Goal: Communication & Community: Answer question/provide support

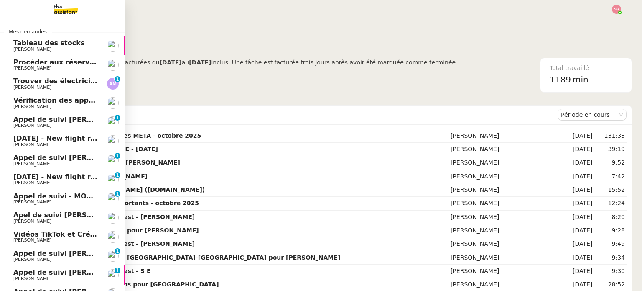
click at [59, 135] on span "[DATE] - New flight request - [GEOGRAPHIC_DATA][PERSON_NAME]" at bounding box center [138, 138] width 251 height 8
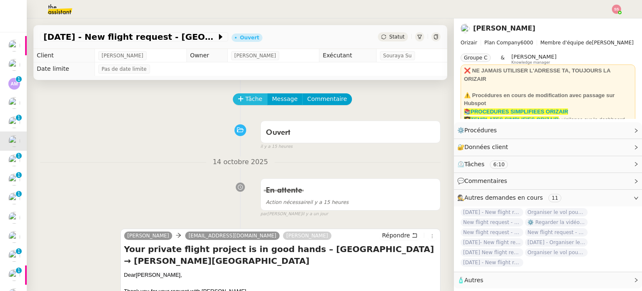
click at [238, 95] on button "Tâche" at bounding box center [250, 99] width 35 height 12
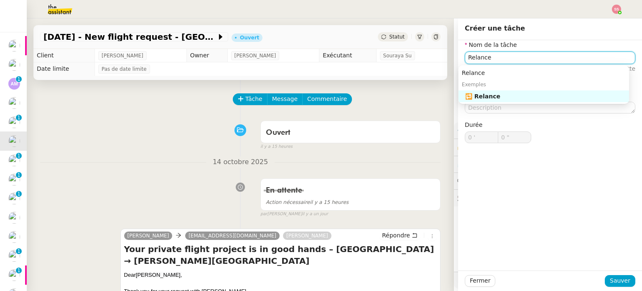
click at [534, 95] on div "🔁 Relance" at bounding box center [545, 96] width 161 height 8
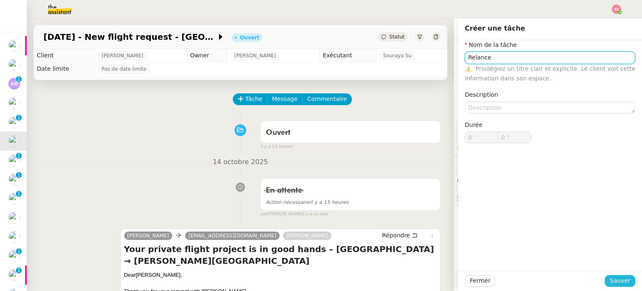
type input "Relance"
click at [611, 275] on span "Sauver" at bounding box center [620, 280] width 20 height 10
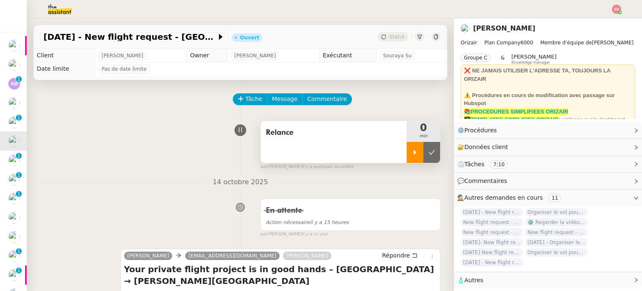
click at [412, 154] on icon at bounding box center [415, 152] width 7 height 7
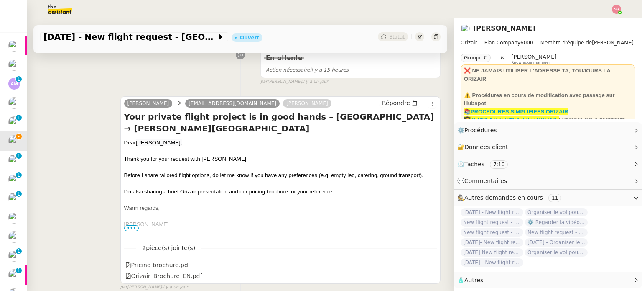
scroll to position [167, 0]
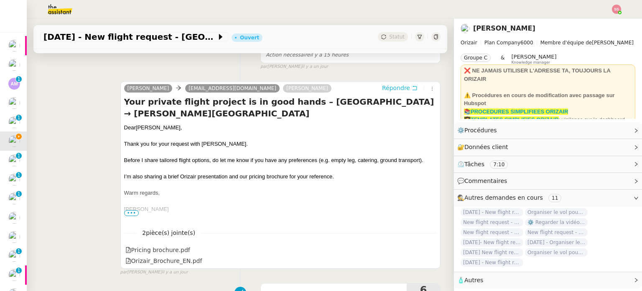
click at [382, 89] on span "Répondre" at bounding box center [396, 88] width 28 height 8
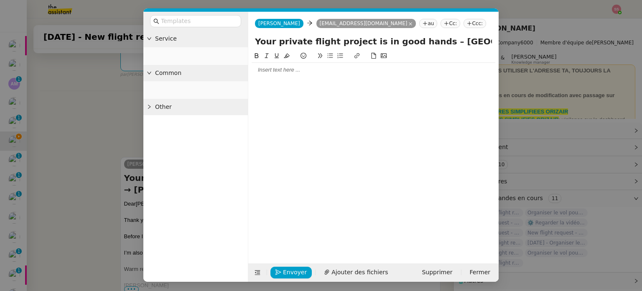
scroll to position [243, 0]
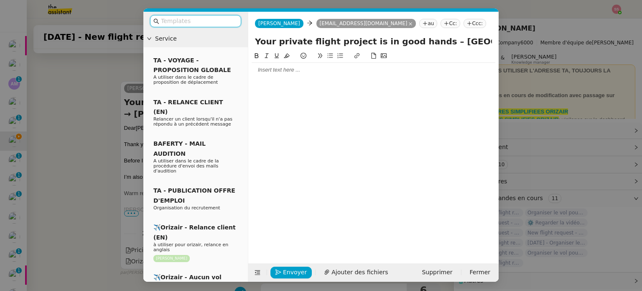
click at [189, 17] on input "text" at bounding box center [198, 21] width 75 height 10
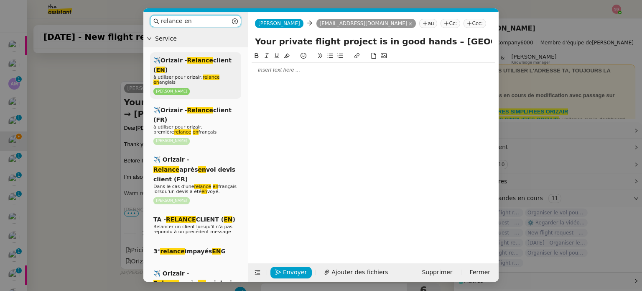
type input "relance en"
click at [192, 59] on em "Relance" at bounding box center [200, 60] width 26 height 7
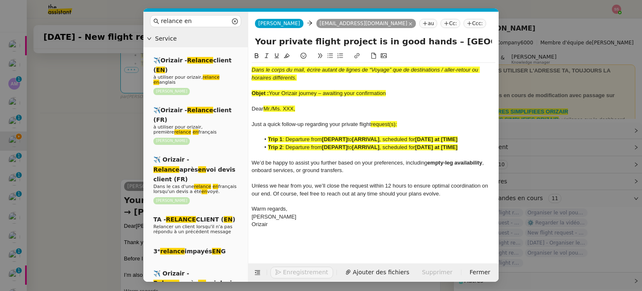
scroll to position [341, 0]
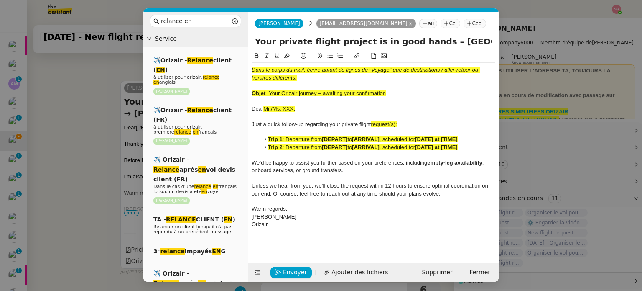
drag, startPoint x: 271, startPoint y: 93, endPoint x: 428, endPoint y: 90, distance: 156.8
click at [428, 90] on div "Objet : Your Orizair journey – awaiting your confirmation" at bounding box center [374, 93] width 244 height 8
drag, startPoint x: 423, startPoint y: 42, endPoint x: 212, endPoint y: 44, distance: 210.3
click at [212, 44] on nz-layout "relance en Service ✈️Orizair - Relance client ( EN ) à utiliser pour orizair, r…" at bounding box center [320, 147] width 355 height 270
paste input "Orizair journey – awaiting your confirmation"
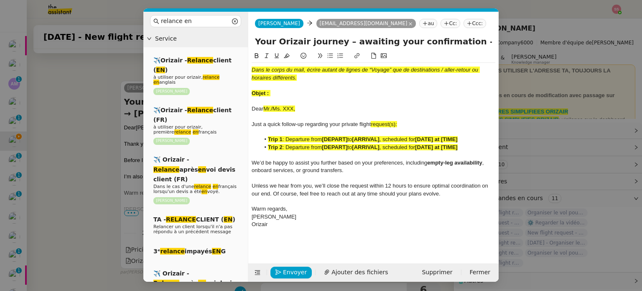
type input "Your Orizair journey – awaiting your confirmation – [GEOGRAPHIC_DATA] → [PERSON…"
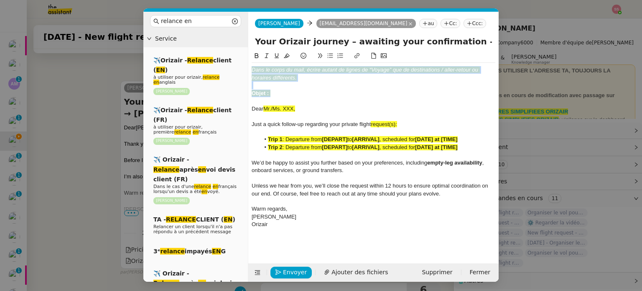
drag, startPoint x: 272, startPoint y: 92, endPoint x: 243, endPoint y: 62, distance: 41.4
click at [243, 62] on nz-layout "relance en Service ✈️Orizair - Relance client ( EN ) à utiliser pour orizair, r…" at bounding box center [320, 147] width 355 height 270
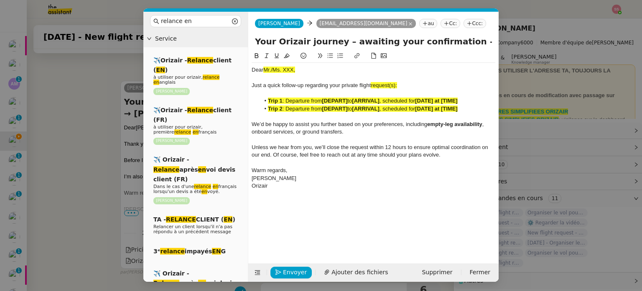
click at [82, 167] on nz-modal-container "relance en Service ✈️Orizair - Relance client ( EN ) à utiliser pour orizair, r…" at bounding box center [321, 145] width 642 height 291
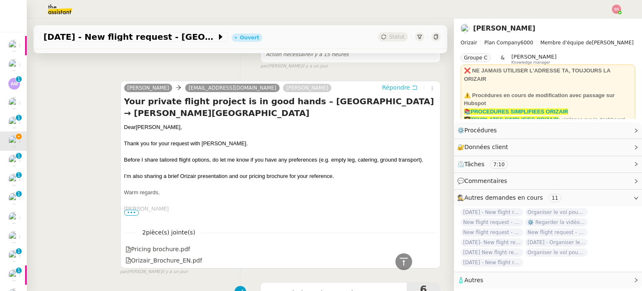
scroll to position [340, 0]
click at [143, 129] on span "[PERSON_NAME]," at bounding box center [159, 127] width 46 height 6
copy div "Dear [PERSON_NAME],"
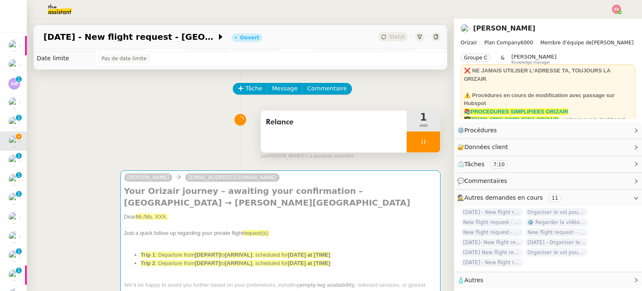
scroll to position [5, 0]
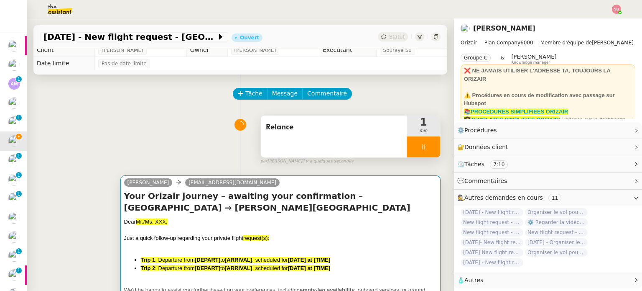
click at [178, 219] on div "Dear Mr./Ms. XXX," at bounding box center [280, 221] width 313 height 8
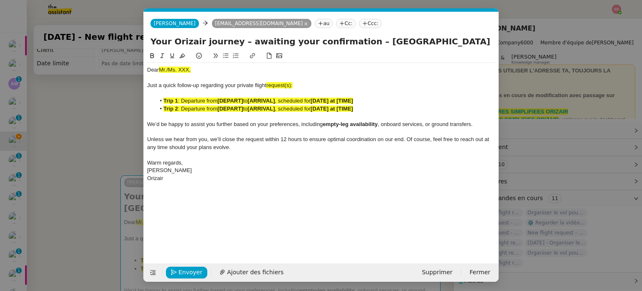
scroll to position [0, 44]
click at [174, 68] on span "Mr./Ms. XXX," at bounding box center [175, 69] width 32 height 6
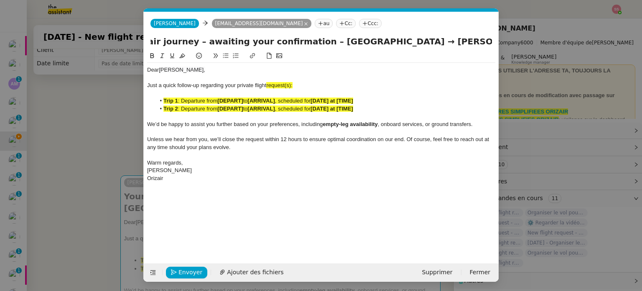
scroll to position [0, 114]
drag, startPoint x: 396, startPoint y: 41, endPoint x: 502, endPoint y: 74, distance: 111.0
click at [502, 74] on nz-modal-container "relance en Service ✈️Orizair - Relance client ( EN ) à utiliser pour orizair, r…" at bounding box center [321, 145] width 642 height 291
click at [291, 87] on span "request(s):" at bounding box center [279, 85] width 26 height 6
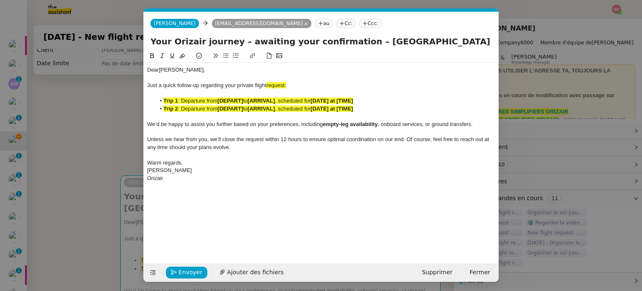
click at [304, 105] on li "Trip 1 : Departure from [DEPART] to [ARRIVAL] , scheduled for [DATE] at [TIME]" at bounding box center [326, 101] width 340 height 8
click at [275, 111] on strong "[ARRIVAL]" at bounding box center [260, 108] width 27 height 6
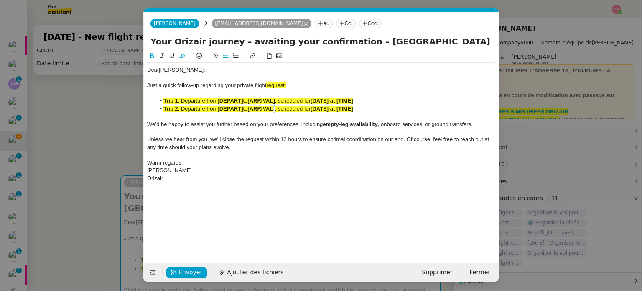
click at [275, 111] on strong "[ARRIVAL]" at bounding box center [260, 108] width 27 height 6
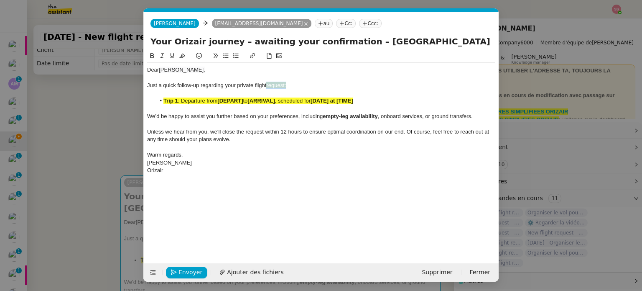
drag, startPoint x: 268, startPoint y: 85, endPoint x: 290, endPoint y: 85, distance: 22.6
click at [290, 85] on div "Just a quick follow-up regarding your private flight request:" at bounding box center [321, 86] width 348 height 8
click at [182, 55] on icon at bounding box center [182, 56] width 6 height 5
click at [203, 101] on span ": Departure from" at bounding box center [198, 100] width 40 height 6
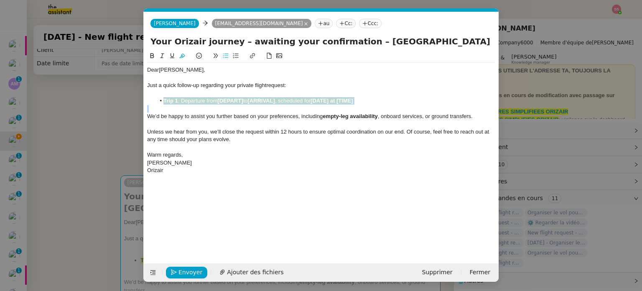
click at [203, 101] on span ": Departure from" at bounding box center [198, 100] width 40 height 6
click at [179, 55] on icon at bounding box center [182, 56] width 6 height 6
click at [187, 123] on div at bounding box center [321, 124] width 348 height 8
click at [89, 148] on nz-modal-container "relance en Service ✈️Orizair - Relance client ( EN ) à utiliser pour orizair, r…" at bounding box center [321, 145] width 642 height 291
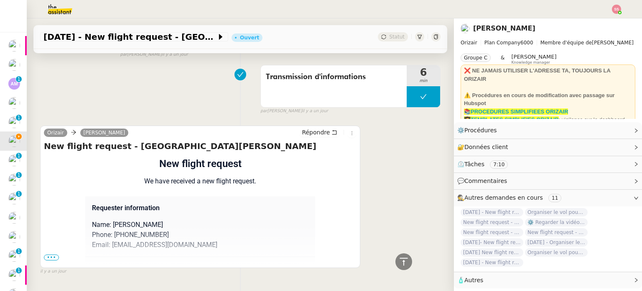
scroll to position [587, 0]
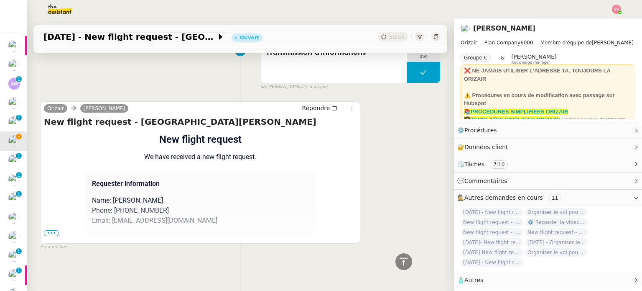
click at [52, 230] on span "•••" at bounding box center [51, 233] width 15 height 6
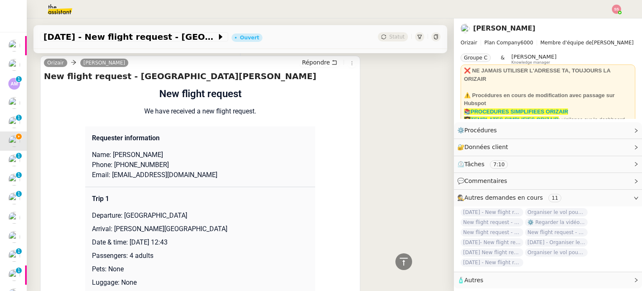
scroll to position [629, 0]
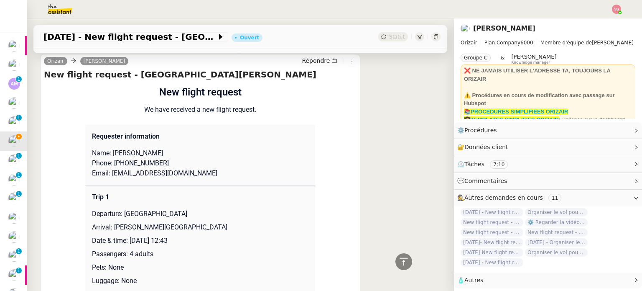
drag, startPoint x: 119, startPoint y: 212, endPoint x: 232, endPoint y: 210, distance: 113.7
click at [232, 210] on p "Departure: [GEOGRAPHIC_DATA]" at bounding box center [200, 214] width 217 height 10
copy p "[GEOGRAPHIC_DATA]"
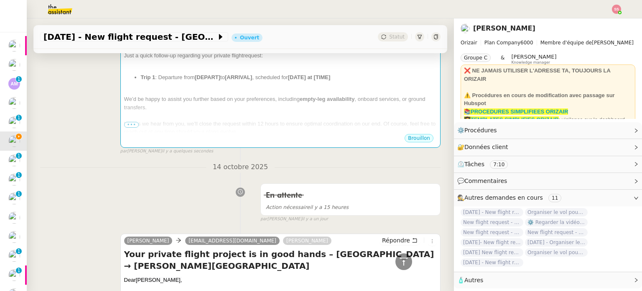
scroll to position [85, 0]
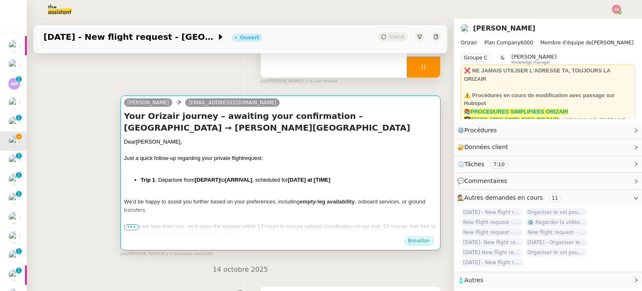
click at [283, 199] on div "We’d be happy to assist you further based on your preferences, including empty-…" at bounding box center [280, 205] width 313 height 16
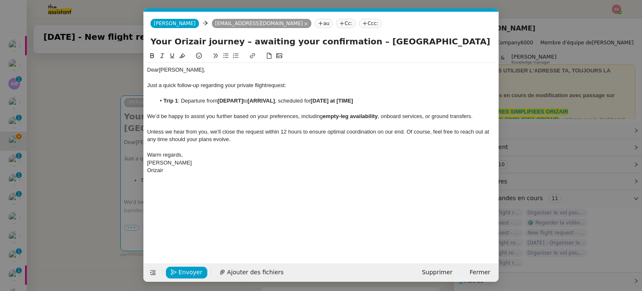
scroll to position [0, 44]
drag, startPoint x: 245, startPoint y: 103, endPoint x: 219, endPoint y: 102, distance: 25.9
click at [219, 102] on li "Trip 1 : Departure from [DEPART] to [ARRIVAL] , scheduled for [DATE] at [TIME]" at bounding box center [326, 101] width 340 height 8
click at [82, 180] on nz-modal-container "relance en Service ✈️Orizair - Relance client ( EN ) à utiliser pour orizair, r…" at bounding box center [321, 145] width 642 height 291
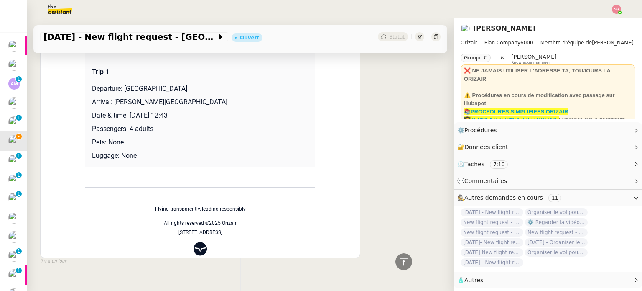
scroll to position [754, 0]
drag, startPoint x: 109, startPoint y: 103, endPoint x: 246, endPoint y: 107, distance: 137.2
click at [246, 107] on p "Arrival: [PERSON_NAME][GEOGRAPHIC_DATA]" at bounding box center [200, 102] width 217 height 10
copy p "[PERSON_NAME][GEOGRAPHIC_DATA]"
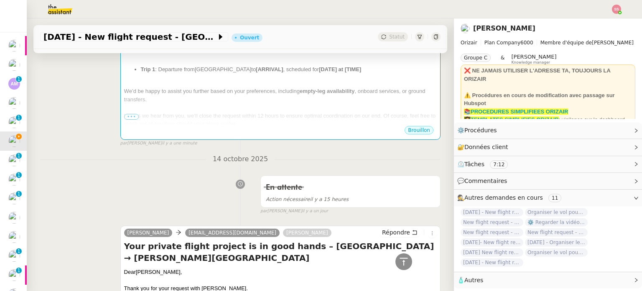
scroll to position [127, 0]
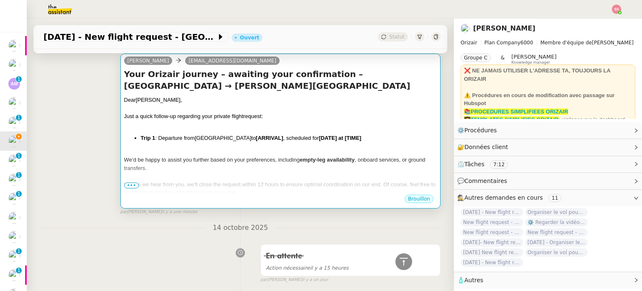
click at [264, 142] on li "Trip 1 : Departure from [GEOGRAPHIC_DATA] to [ARRIVAL] , scheduled for [DATE] a…" at bounding box center [289, 138] width 296 height 8
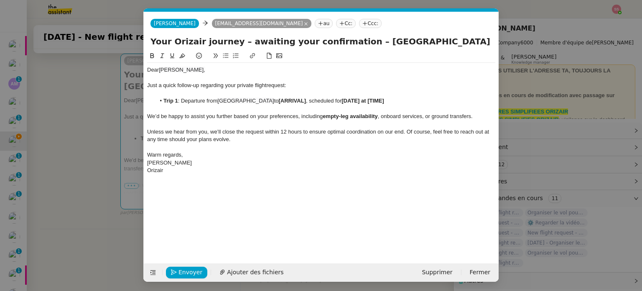
scroll to position [0, 44]
drag, startPoint x: 315, startPoint y: 101, endPoint x: 288, endPoint y: 102, distance: 26.8
click at [288, 102] on strong "[ARRIVAL]" at bounding box center [292, 100] width 27 height 6
click at [290, 101] on span "[PERSON_NAME][GEOGRAPHIC_DATA]" at bounding box center [329, 100] width 101 height 6
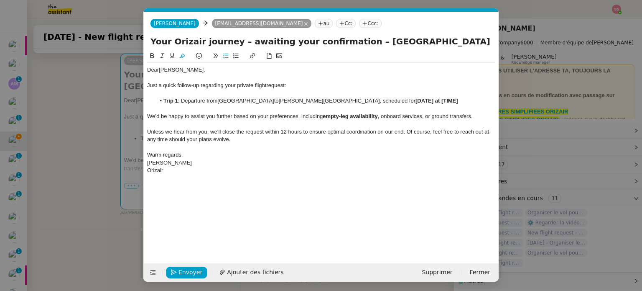
click at [0, 0] on lt-span "Supprimer les doubles espaces" at bounding box center [0, 0] width 0 height 0
click at [89, 144] on nz-modal-container "relance en Service ✈️Orizair - Relance client ( EN ) à utiliser pour orizair, r…" at bounding box center [321, 145] width 642 height 291
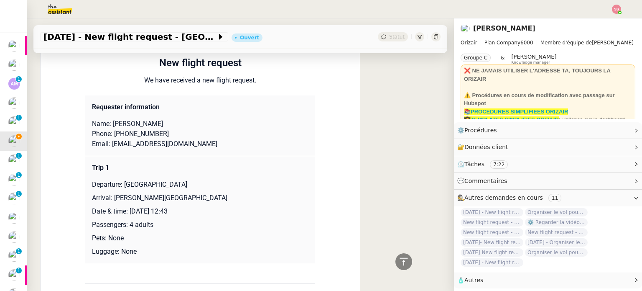
scroll to position [754, 0]
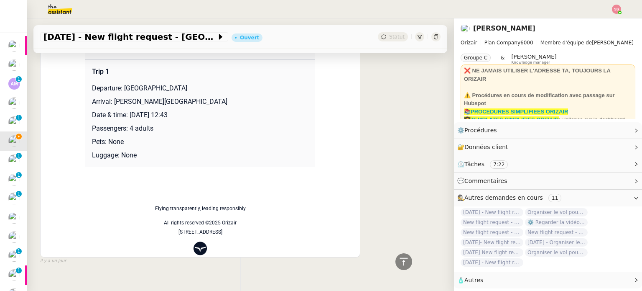
drag, startPoint x: 126, startPoint y: 117, endPoint x: 225, endPoint y: 119, distance: 99.1
click at [225, 119] on p "Date & time: [DATE] 12:43" at bounding box center [200, 115] width 217 height 10
copy p "[DATE] 12:43"
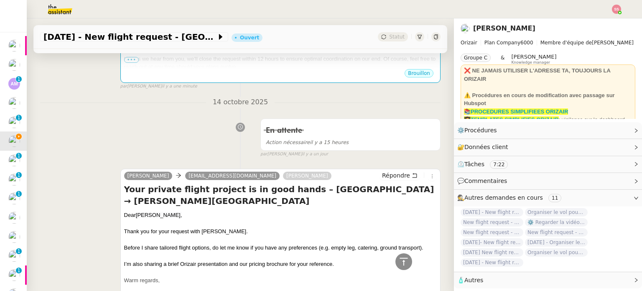
scroll to position [169, 0]
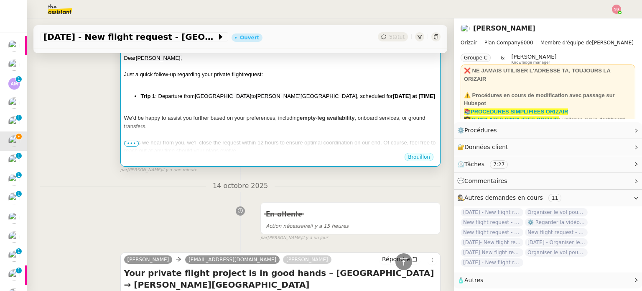
click at [332, 138] on div at bounding box center [280, 134] width 313 height 8
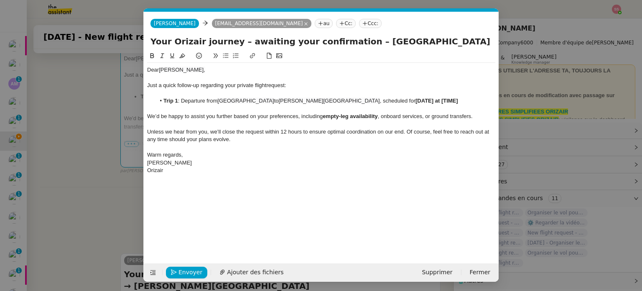
scroll to position [0, 44]
drag, startPoint x: 450, startPoint y: 102, endPoint x: 407, endPoint y: 102, distance: 42.6
click at [407, 102] on li "Trip 1 : Departure from [GEOGRAPHIC_DATA] to [PERSON_NAME][GEOGRAPHIC_DATA] , s…" at bounding box center [326, 101] width 340 height 8
click at [359, 28] on nz-tag "Ccc:" at bounding box center [370, 23] width 23 height 9
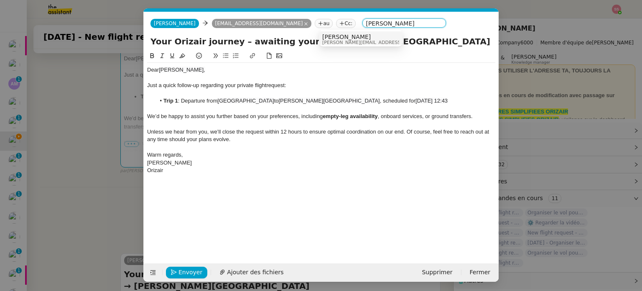
type input "[PERSON_NAME]"
click at [349, 38] on span "[PERSON_NAME]" at bounding box center [381, 36] width 119 height 7
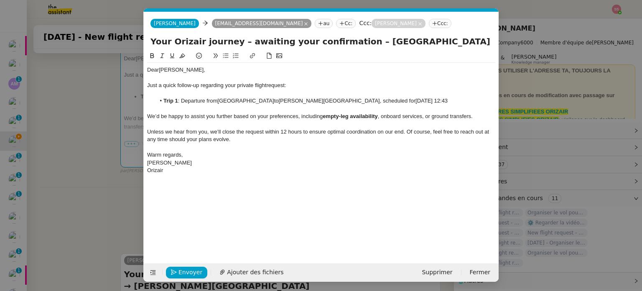
click at [288, 145] on div "﻿" at bounding box center [321, 147] width 348 height 8
drag, startPoint x: 199, startPoint y: 71, endPoint x: 161, endPoint y: 69, distance: 38.1
click at [161, 69] on span "[PERSON_NAME]," at bounding box center [182, 69] width 46 height 6
copy span "[PERSON_NAME]"
click at [179, 275] on span "Envoyer" at bounding box center [190, 272] width 24 height 10
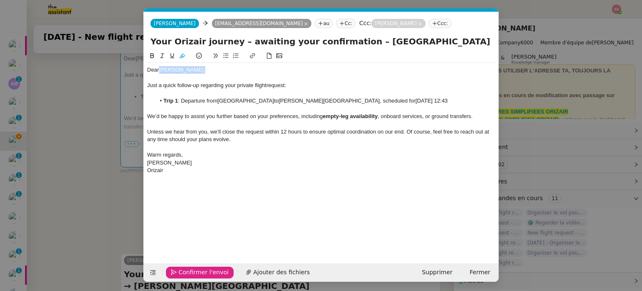
click at [180, 274] on span "Confirmer l'envoi" at bounding box center [203, 272] width 50 height 10
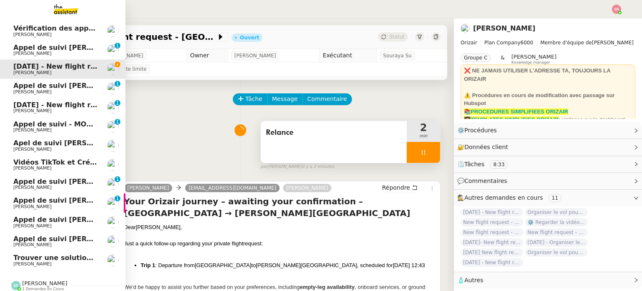
scroll to position [80, 0]
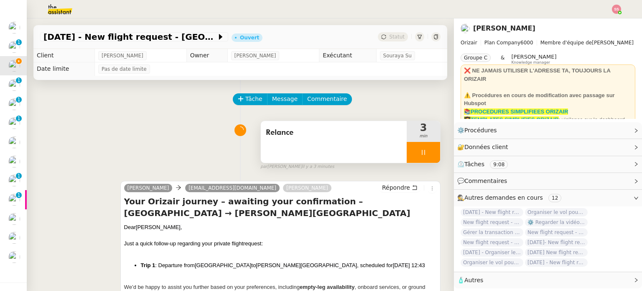
click at [419, 153] on div at bounding box center [423, 152] width 33 height 21
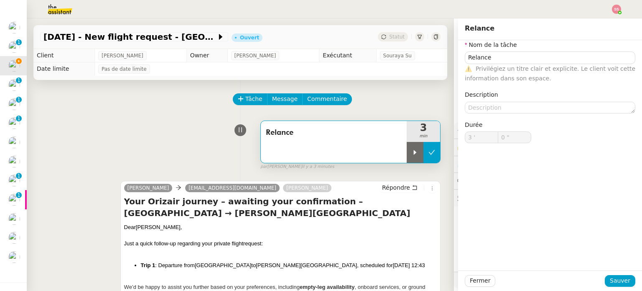
type input "Relance"
type input "3 '"
type input "0 ""
click at [423, 158] on button at bounding box center [431, 152] width 17 height 21
type input "Relance"
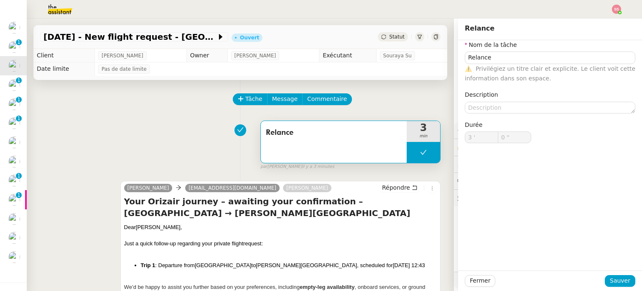
type input "3 '"
type input "0 ""
type input "Relance"
type input "3 '"
type input "0 ""
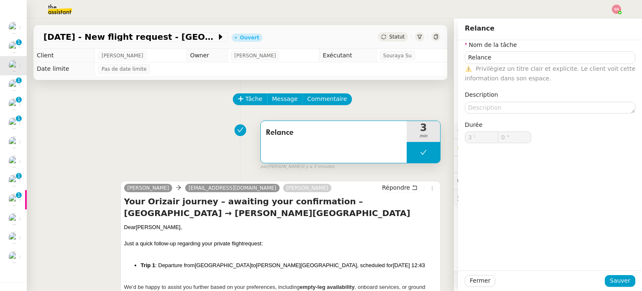
click at [380, 41] on div "Statut" at bounding box center [393, 36] width 30 height 9
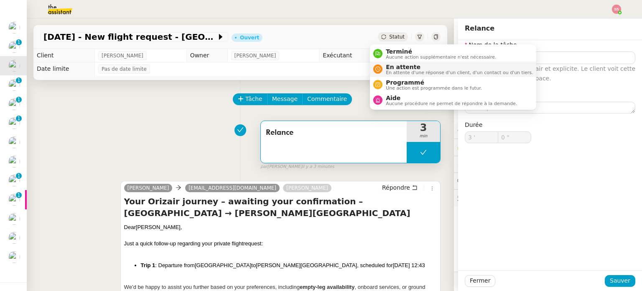
click at [389, 66] on span "En attente" at bounding box center [459, 67] width 147 height 7
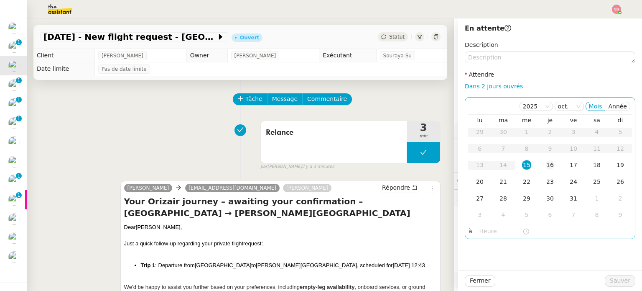
click at [543, 160] on td "16" at bounding box center [549, 165] width 23 height 17
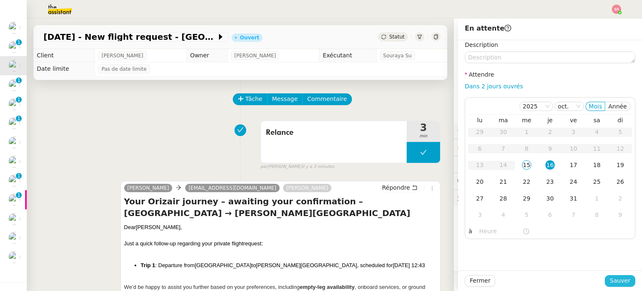
click at [622, 277] on span "Sauver" at bounding box center [620, 280] width 20 height 10
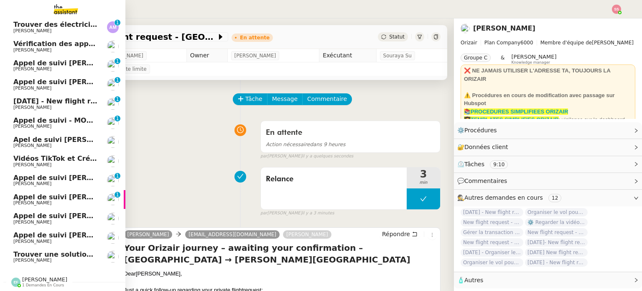
scroll to position [60, 0]
click at [70, 97] on span "[DATE] - New flight request - [PERSON_NAME]" at bounding box center [99, 101] width 173 height 8
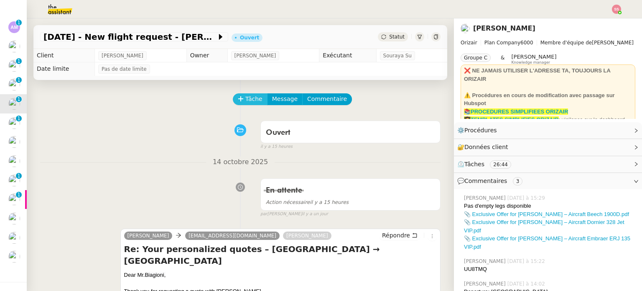
click at [250, 100] on span "Tâche" at bounding box center [253, 99] width 17 height 10
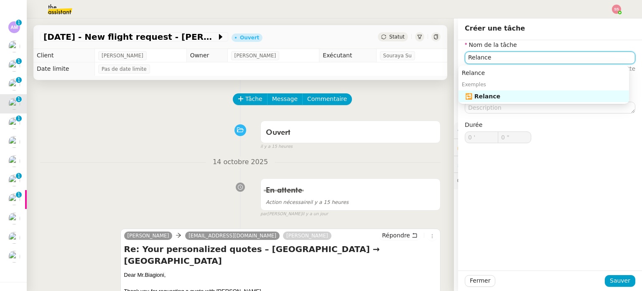
click at [512, 95] on div "🔁 Relance" at bounding box center [545, 96] width 161 height 8
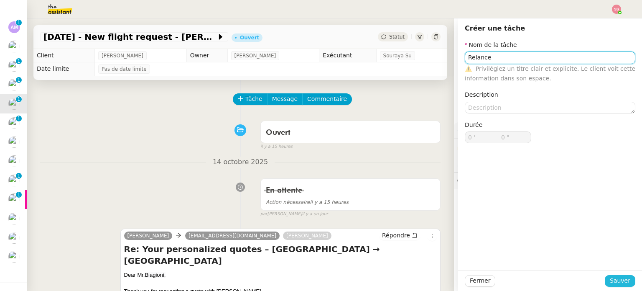
type input "Relance"
click at [621, 279] on span "Sauver" at bounding box center [620, 280] width 20 height 10
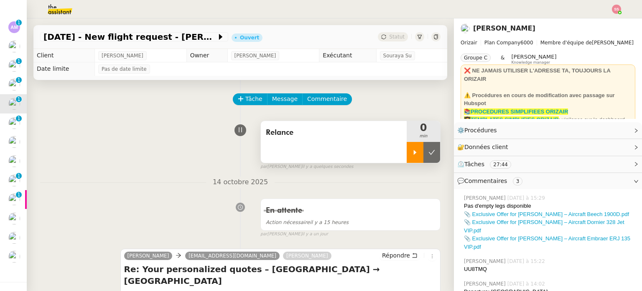
click at [407, 155] on div at bounding box center [415, 152] width 17 height 21
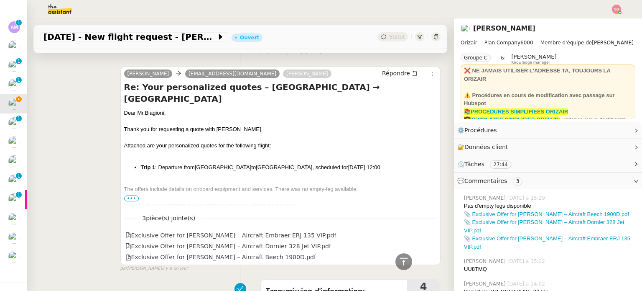
scroll to position [167, 0]
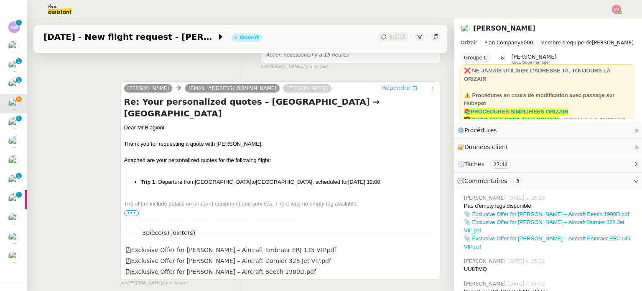
click at [386, 88] on span "Répondre" at bounding box center [396, 88] width 28 height 8
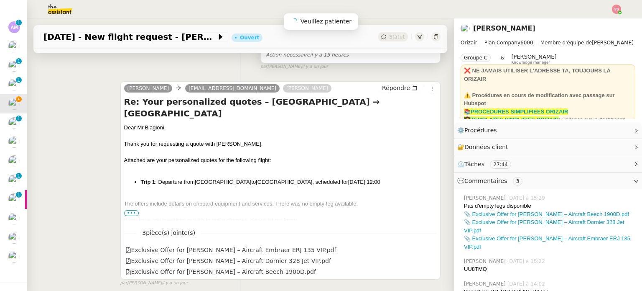
scroll to position [243, 0]
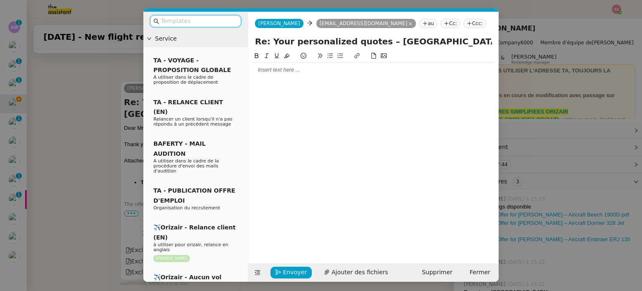
click at [464, 22] on nz-tag "Ccc:" at bounding box center [475, 23] width 23 height 9
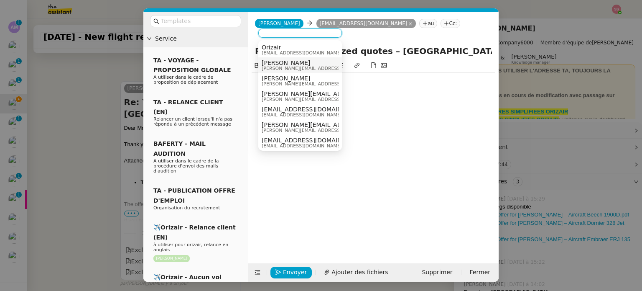
click at [308, 66] on div "[PERSON_NAME] [PERSON_NAME][EMAIL_ADDRESS][DOMAIN_NAME]" at bounding box center [300, 64] width 77 height 11
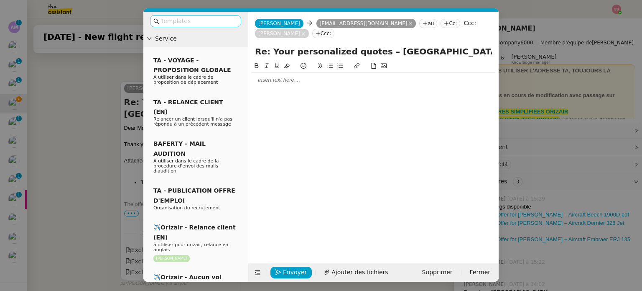
click at [190, 24] on input "text" at bounding box center [198, 21] width 75 height 10
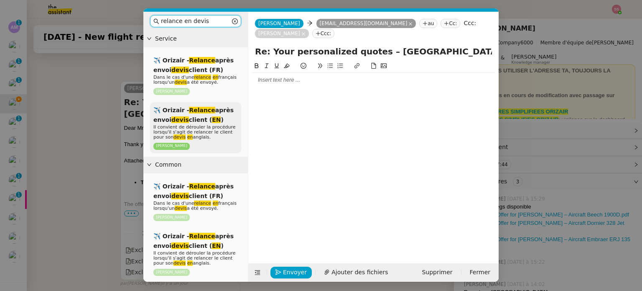
type input "relance en devis"
click at [219, 118] on div "✈️ Orizair - Relance après envoi devis client ( EN ) Il convient de dérouler la…" at bounding box center [195, 127] width 91 height 51
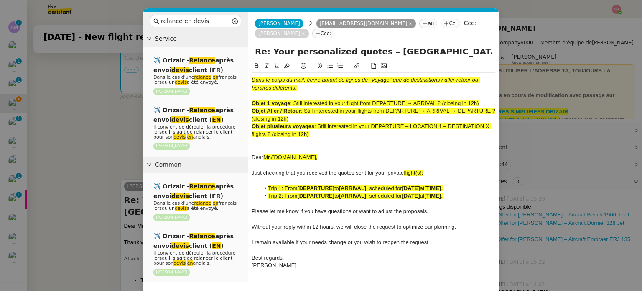
scroll to position [341, 0]
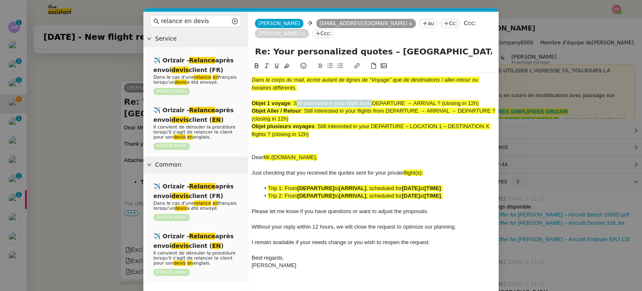
drag, startPoint x: 294, startPoint y: 91, endPoint x: 371, endPoint y: 96, distance: 77.1
click at [371, 100] on span ": Still interested in your flight from DEPARTURE → ARRIVAL ? (closing in 12h)" at bounding box center [384, 103] width 189 height 6
copy span "Still interested in your flight from"
drag, startPoint x: 367, startPoint y: 41, endPoint x: 269, endPoint y: 46, distance: 97.9
click at [269, 46] on input "Re: Your personalized quotes – [GEOGRAPHIC_DATA] → [GEOGRAPHIC_DATA]" at bounding box center [373, 51] width 237 height 13
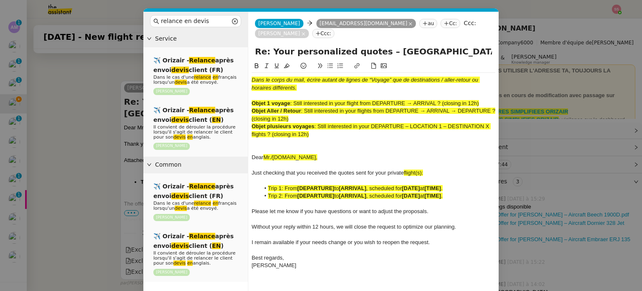
paste input "Still interested in your flight from"
click at [381, 45] on input "Re: Still interested in your flight froms – [GEOGRAPHIC_DATA] → [GEOGRAPHIC_DAT…" at bounding box center [373, 51] width 237 height 13
click at [409, 45] on input "Re: Still interested in your flights froms – [GEOGRAPHIC_DATA] → [GEOGRAPHIC_DA…" at bounding box center [373, 51] width 237 height 13
type input "Re: Still interested in your flights from – [GEOGRAPHIC_DATA] → [GEOGRAPHIC_DAT…"
drag, startPoint x: 314, startPoint y: 126, endPoint x: 246, endPoint y: 55, distance: 98.2
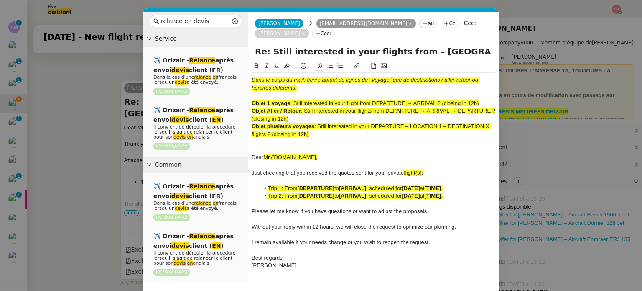
click at [246, 55] on nz-layout "relance en devis Service ✈️ Orizair - Relance après envoi devis client (FR) Dan…" at bounding box center [320, 162] width 355 height 300
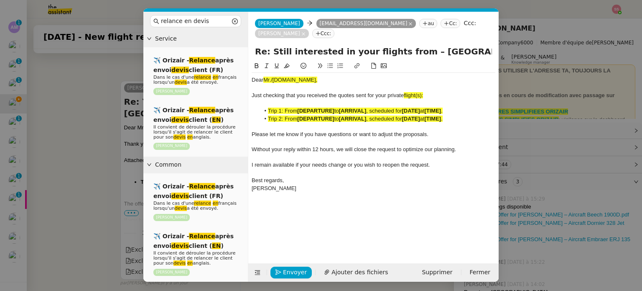
click at [96, 178] on nz-modal-container "relance en devis Service ✈️ Orizair - Relance après envoi devis client (FR) Dan…" at bounding box center [321, 145] width 642 height 291
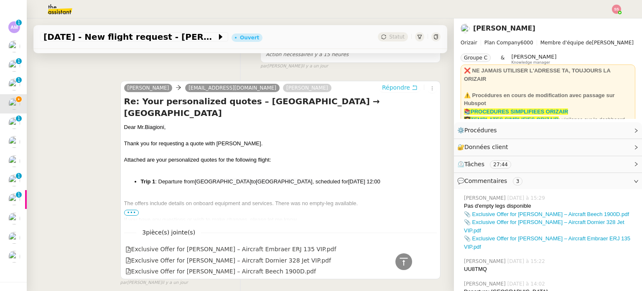
scroll to position [340, 0]
click at [147, 125] on div "Dear [PERSON_NAME]," at bounding box center [280, 127] width 313 height 8
click at [148, 127] on span "Biagioni," at bounding box center [155, 127] width 21 height 6
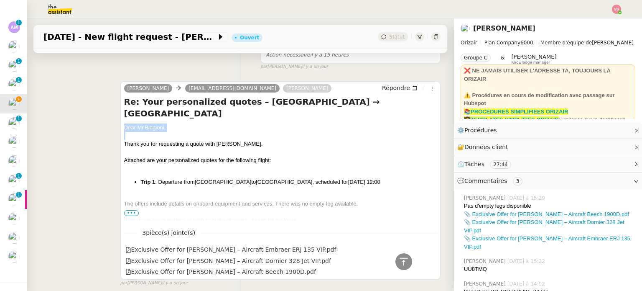
click at [148, 127] on span "Biagioni," at bounding box center [155, 127] width 21 height 6
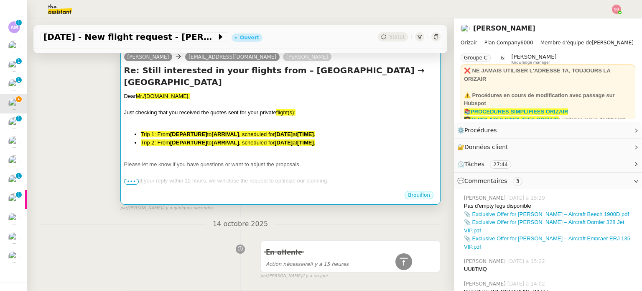
scroll to position [89, 0]
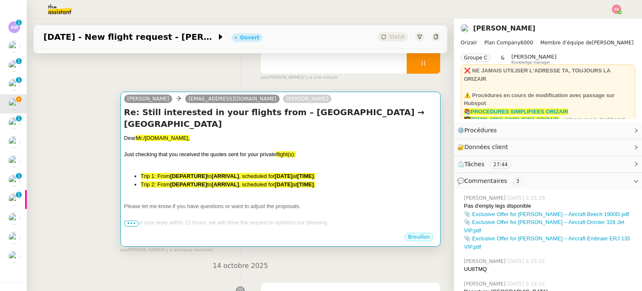
click at [202, 149] on div at bounding box center [280, 146] width 313 height 8
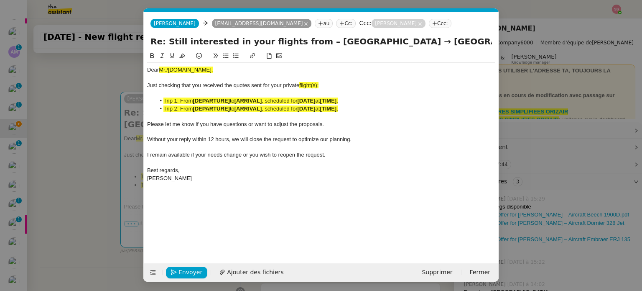
scroll to position [0, 59]
click at [174, 65] on div "Dear Mr./[DOMAIN_NAME], Just checking that you received the quotes sent for you…" at bounding box center [321, 124] width 348 height 122
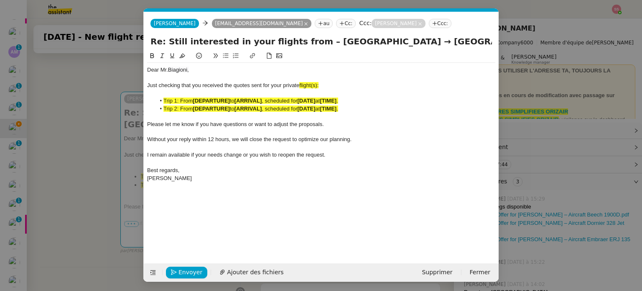
click at [316, 87] on span "flight(s):" at bounding box center [308, 85] width 19 height 6
drag, startPoint x: 360, startPoint y: 43, endPoint x: 565, endPoint y: 70, distance: 207.4
click at [565, 70] on nz-modal-container "relance en devis Service ✈️ Orizair - Relance après envoi devis client (FR) Dan…" at bounding box center [321, 145] width 642 height 291
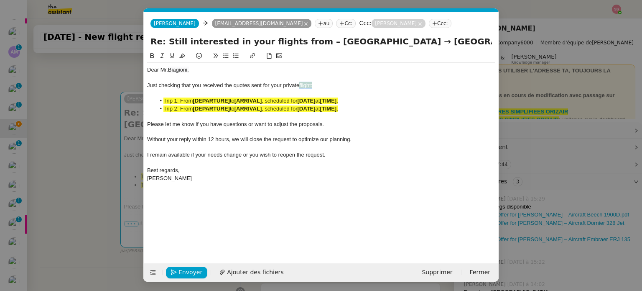
drag, startPoint x: 315, startPoint y: 87, endPoint x: 301, endPoint y: 84, distance: 14.4
click at [301, 84] on div "Just checking that you received the quotes sent for your private flight:" at bounding box center [321, 86] width 348 height 8
click at [185, 55] on icon at bounding box center [182, 56] width 6 height 6
click at [182, 110] on span "Trip 2: From" at bounding box center [177, 108] width 29 height 6
click at [297, 110] on span ", scheduled for" at bounding box center [280, 108] width 36 height 6
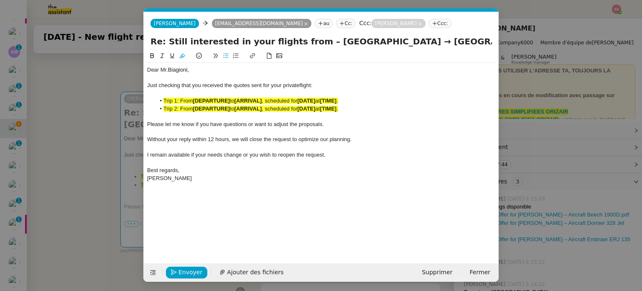
click at [297, 110] on span ", scheduled for" at bounding box center [280, 108] width 36 height 6
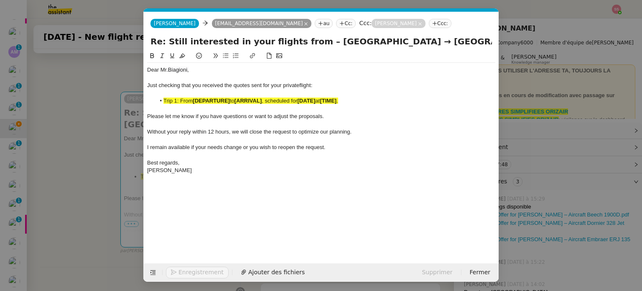
click at [263, 107] on div at bounding box center [321, 109] width 348 height 8
click at [262, 104] on strong "[ARRIVAL]" at bounding box center [248, 100] width 27 height 6
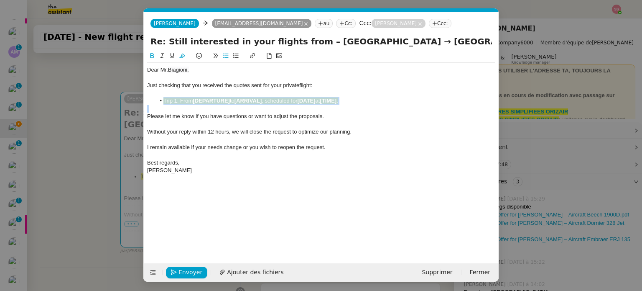
click at [262, 104] on strong "[ARRIVAL]" at bounding box center [248, 100] width 27 height 6
click at [181, 53] on button at bounding box center [182, 56] width 10 height 10
click at [121, 105] on nz-modal-container "relance en devis Service ✈️ Orizair - Relance après envoi devis client (FR) Dan…" at bounding box center [321, 145] width 642 height 291
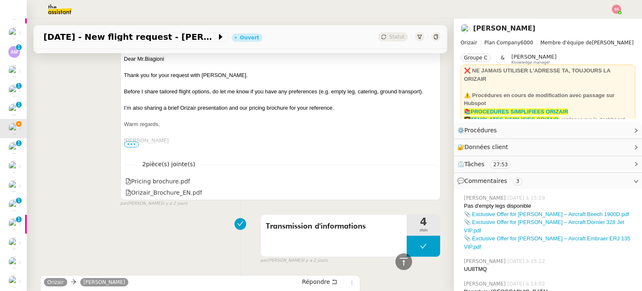
scroll to position [2472, 0]
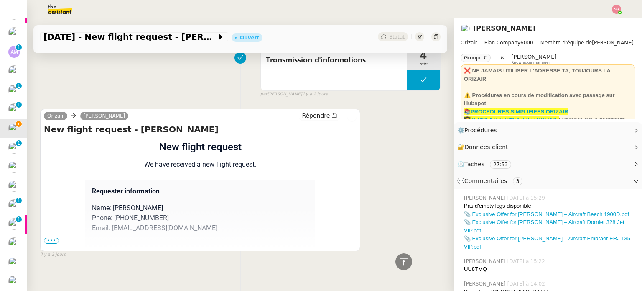
click at [42, 231] on div "Orizair [PERSON_NAME] Répondre New flight request - [PERSON_NAME] Flight reques…" at bounding box center [200, 180] width 320 height 142
click at [51, 237] on span "•••" at bounding box center [51, 240] width 15 height 6
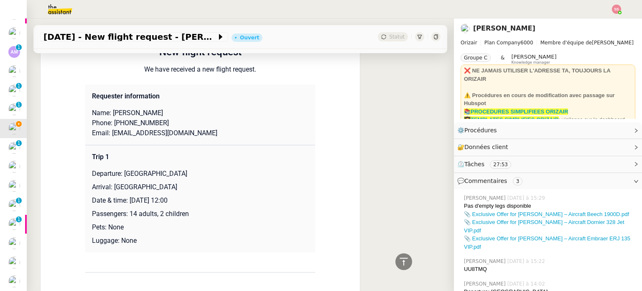
scroll to position [2597, 0]
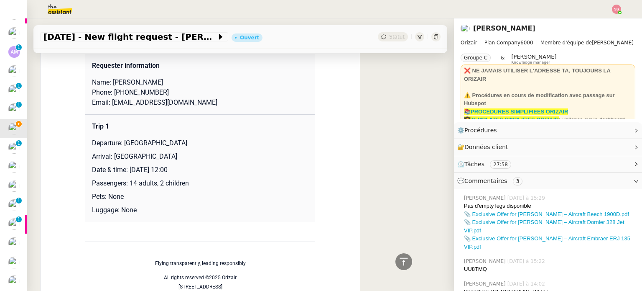
drag, startPoint x: 119, startPoint y: 138, endPoint x: 207, endPoint y: 133, distance: 87.9
click at [207, 138] on p "Departure: [GEOGRAPHIC_DATA]" at bounding box center [200, 143] width 217 height 10
copy p "[GEOGRAPHIC_DATA]"
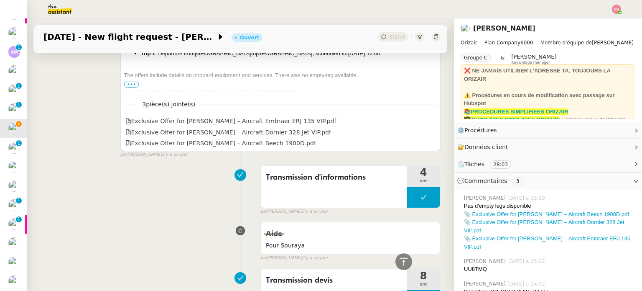
scroll to position [340, 0]
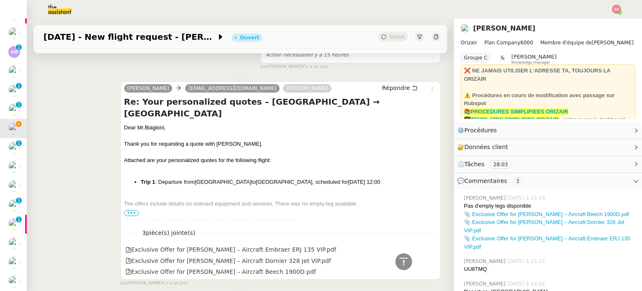
click at [242, 180] on span "[GEOGRAPHIC_DATA]" at bounding box center [223, 181] width 56 height 6
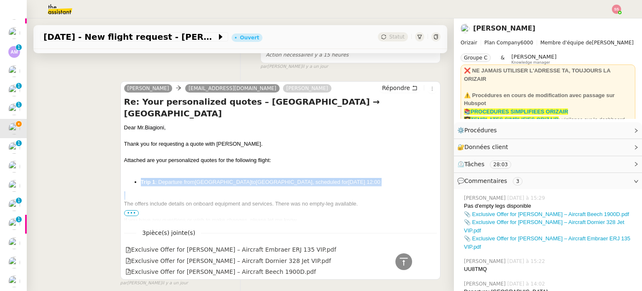
click at [242, 180] on span "[GEOGRAPHIC_DATA]" at bounding box center [223, 181] width 56 height 6
copy li "Trip 1 : Departure from [GEOGRAPHIC_DATA] to [GEOGRAPHIC_DATA] , scheduled for …"
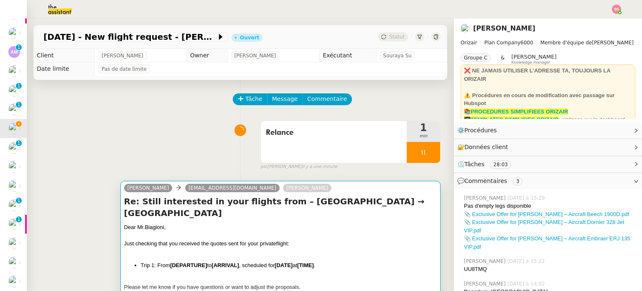
scroll to position [125, 0]
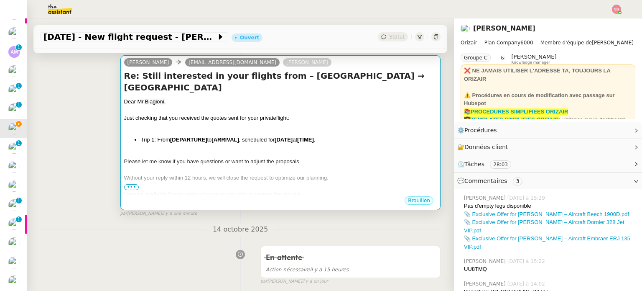
click at [245, 166] on div "Please let me know if you have questions or want to adjust the proposals." at bounding box center [280, 161] width 313 height 8
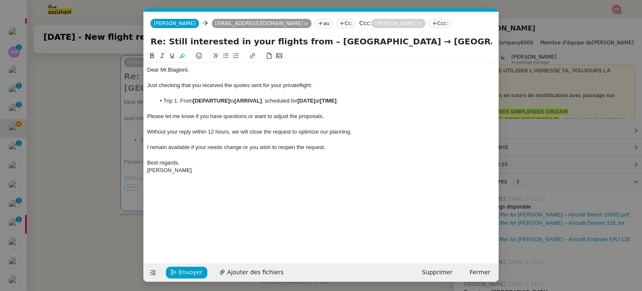
scroll to position [0, 59]
click at [204, 102] on strong "[DEPARTURE]" at bounding box center [211, 100] width 37 height 6
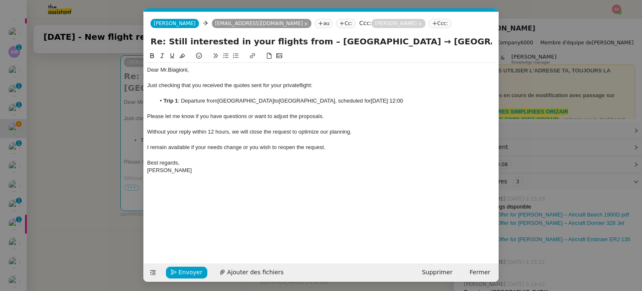
click at [217, 101] on li "Trip 1 : Departure from [GEOGRAPHIC_DATA] to [GEOGRAPHIC_DATA] , scheduled for …" at bounding box center [326, 101] width 340 height 8
click at [0, 0] on lt-span "Supprimer les doubles espaces" at bounding box center [0, 0] width 0 height 0
click at [187, 268] on span "Envoyer" at bounding box center [190, 272] width 24 height 10
click at [187, 269] on span "Confirmer l'envoi" at bounding box center [203, 272] width 50 height 10
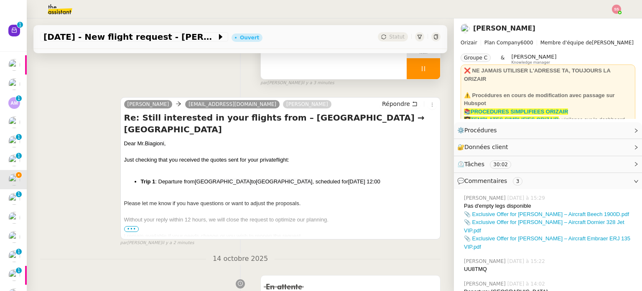
click at [425, 66] on div at bounding box center [423, 68] width 33 height 21
click at [425, 66] on button at bounding box center [431, 68] width 17 height 21
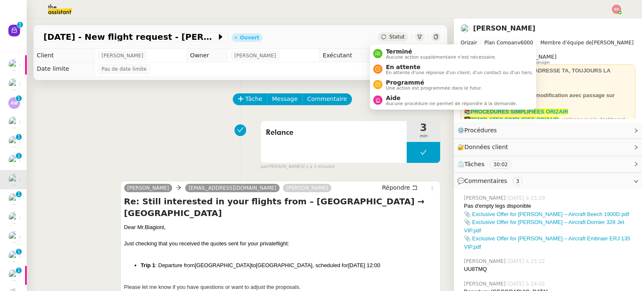
click at [389, 36] on span "Statut" at bounding box center [396, 37] width 15 height 6
click at [400, 67] on span "En attente" at bounding box center [459, 67] width 147 height 7
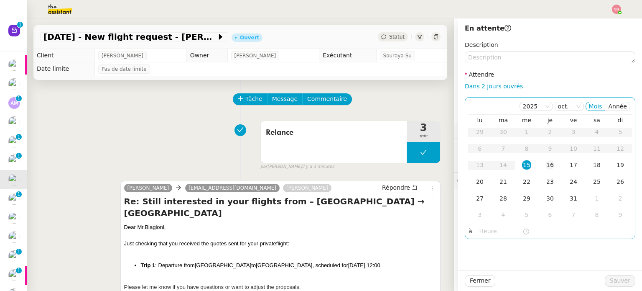
click at [546, 169] on div "16" at bounding box center [550, 164] width 9 height 9
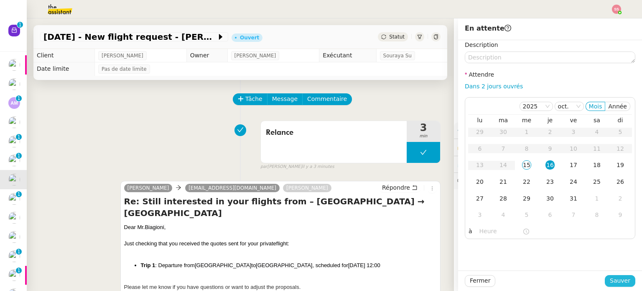
click at [622, 277] on span "Sauver" at bounding box center [620, 280] width 20 height 10
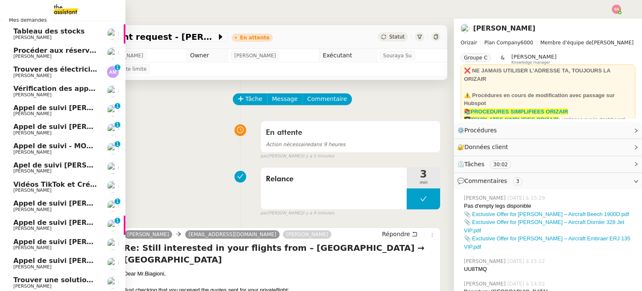
scroll to position [13, 0]
click at [18, 280] on span "Trouver une solution pour Zoho Desk" at bounding box center [83, 279] width 140 height 8
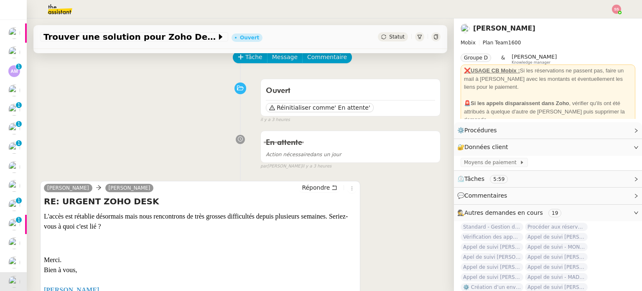
scroll to position [84, 0]
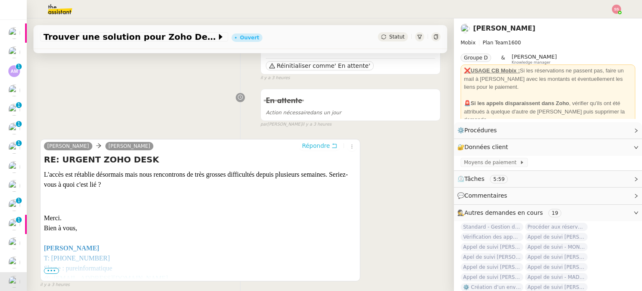
click at [311, 143] on span "Répondre" at bounding box center [316, 145] width 28 height 8
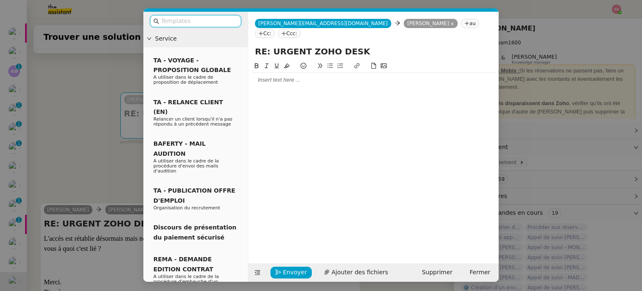
click at [261, 76] on div at bounding box center [374, 80] width 244 height 8
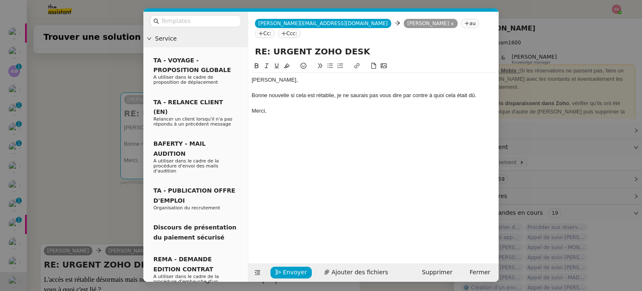
click at [284, 92] on div "Bonne nouvelle si cela est rétablie, je ne saurais pas vous dire par contre à q…" at bounding box center [374, 96] width 244 height 8
click at [293, 156] on div "[PERSON_NAME], [PERSON_NAME] nouvelle si cela est rétablie, je ne saurais pas v…" at bounding box center [374, 155] width 244 height 189
click at [334, 92] on div "Bonne nouvelle si cela est rétablie, je ne saurais pas vous dire par contre à q…" at bounding box center [374, 96] width 244 height 8
click at [345, 153] on div "[PERSON_NAME], [PERSON_NAME] nouvelle si cela est rétabli, je ne saurais pas vo…" at bounding box center [374, 155] width 244 height 189
click at [314, 121] on div "[PERSON_NAME], [PERSON_NAME] nouvelle si cela est rétabli, je ne saurais pas vo…" at bounding box center [374, 155] width 244 height 189
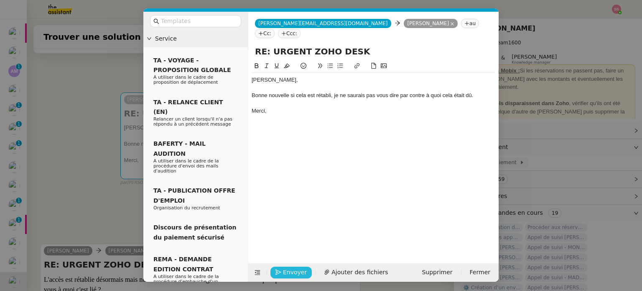
click at [296, 267] on span "Envoyer" at bounding box center [295, 272] width 24 height 10
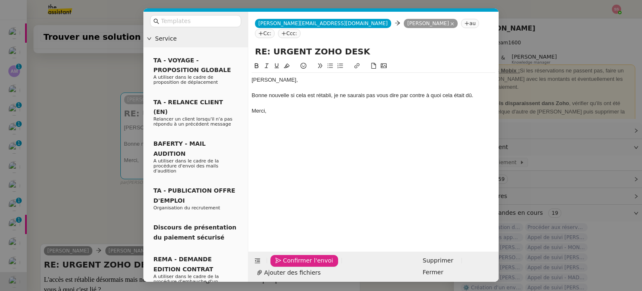
click at [296, 265] on span "Confirmer l'envoi" at bounding box center [308, 260] width 50 height 10
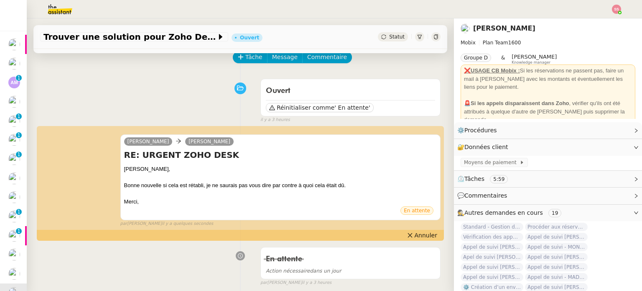
scroll to position [32, 0]
